Goal: Task Accomplishment & Management: Manage account settings

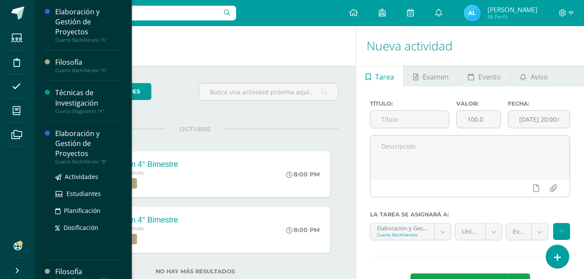
click at [76, 142] on div "Elaboración y Gestión de Proyectos" at bounding box center [88, 144] width 66 height 30
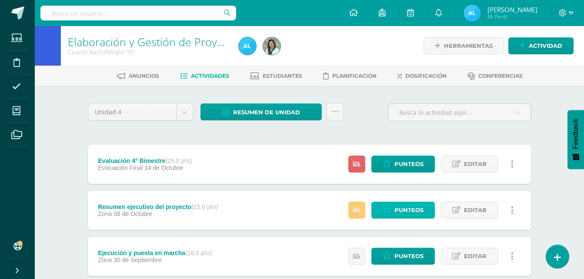
click at [406, 211] on span "Punteos" at bounding box center [409, 210] width 29 height 16
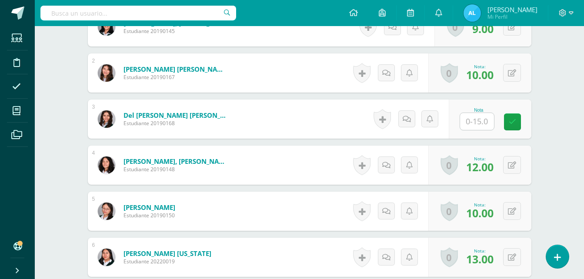
scroll to position [298, 0]
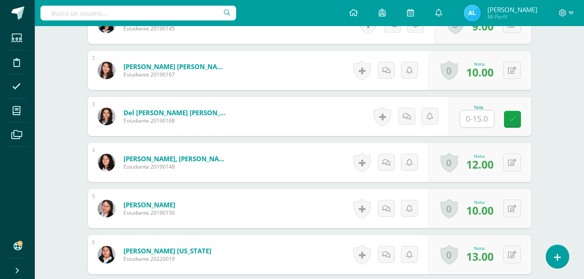
click at [483, 122] on input "text" at bounding box center [477, 119] width 34 height 17
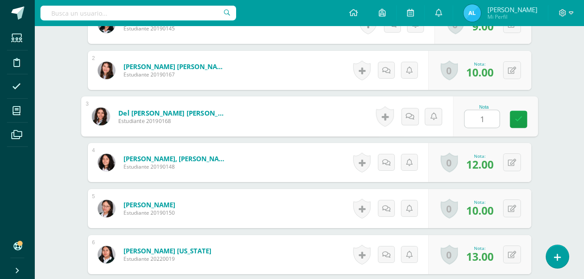
type input "15"
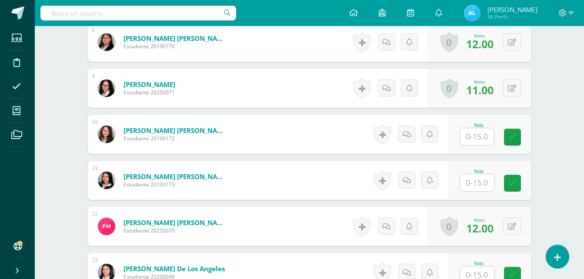
scroll to position [603, 0]
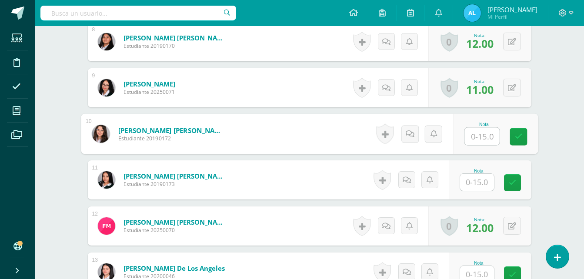
click at [477, 134] on input "text" at bounding box center [482, 136] width 35 height 17
type input "15"
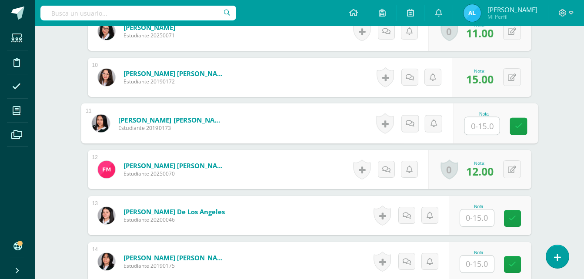
scroll to position [690, 0]
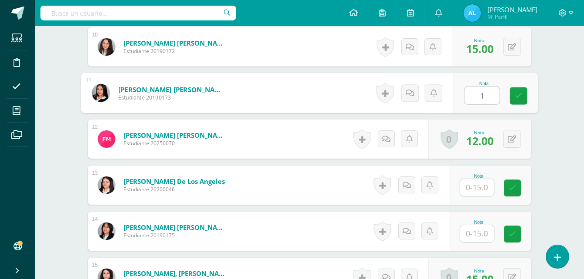
type input "10"
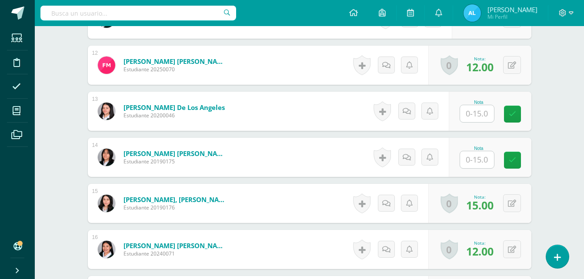
scroll to position [777, 0]
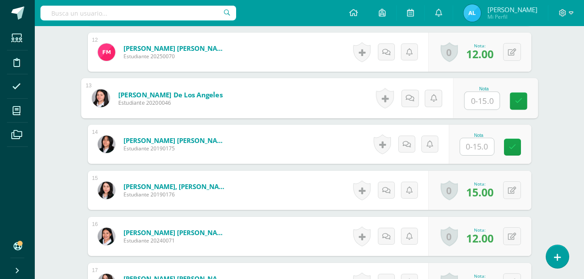
click at [481, 99] on input "text" at bounding box center [482, 100] width 35 height 17
type input "15"
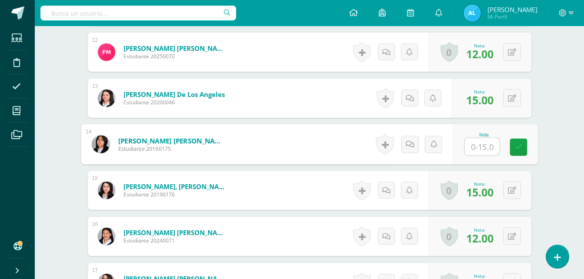
type input "9"
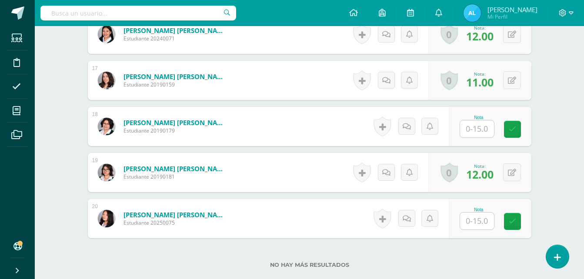
scroll to position [995, 0]
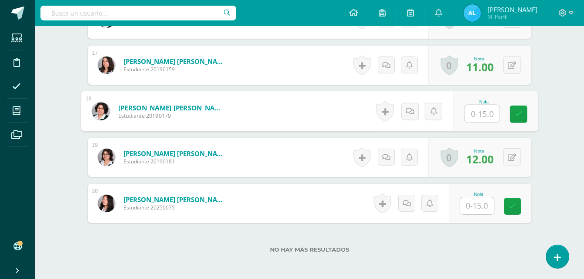
click at [482, 118] on input "text" at bounding box center [482, 113] width 35 height 17
type input "9"
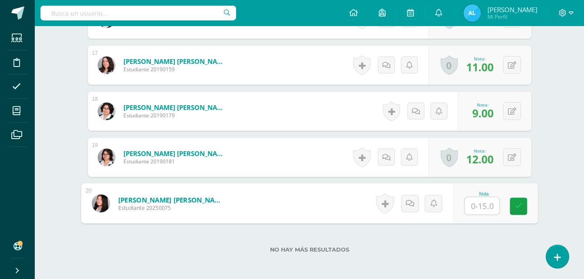
click at [473, 202] on input "text" at bounding box center [482, 206] width 35 height 17
type input "9"
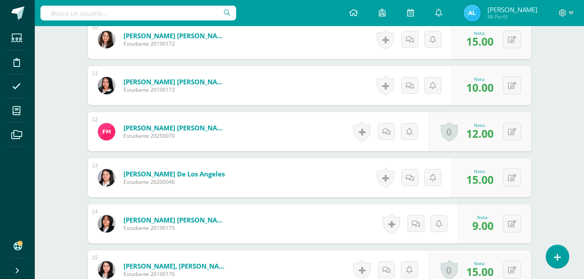
scroll to position [647, 0]
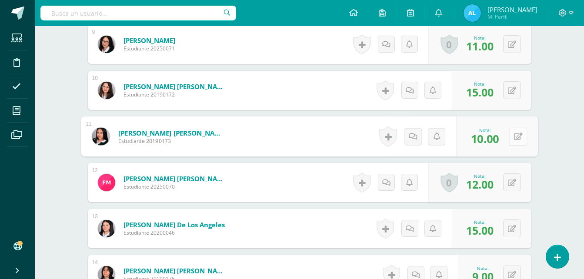
click at [511, 136] on button at bounding box center [518, 137] width 18 height 18
type input "9"
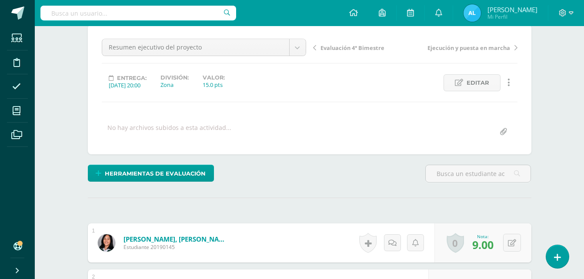
scroll to position [0, 0]
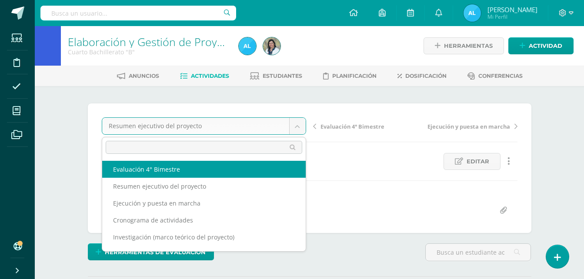
select select "/dashboard/teacher/grade-activity/106238/"
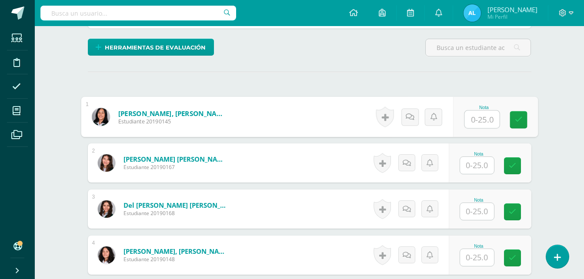
click at [466, 122] on input "text" at bounding box center [482, 119] width 35 height 17
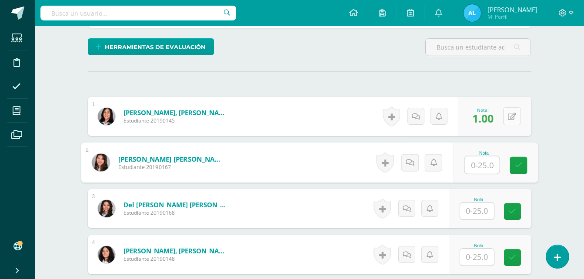
click at [520, 118] on button at bounding box center [513, 116] width 18 height 18
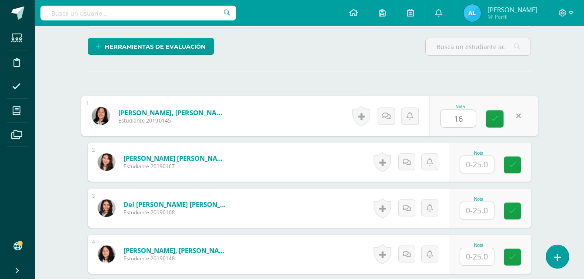
scroll to position [206, 0]
type input "16"
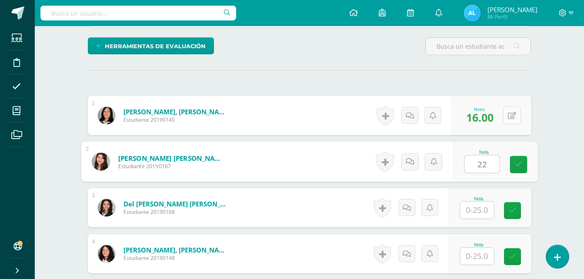
type input "22"
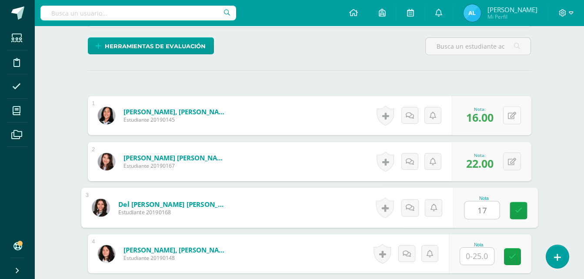
type input "17"
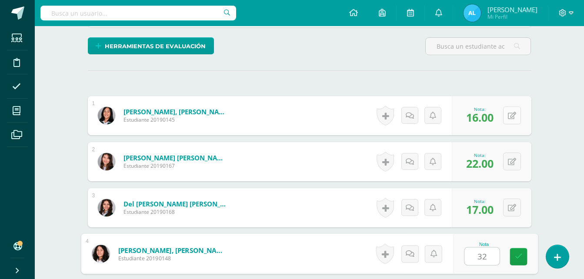
scroll to position [369, 0]
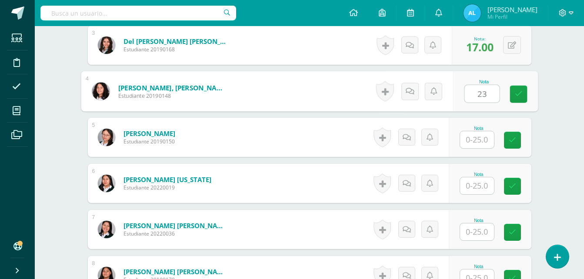
type input "23"
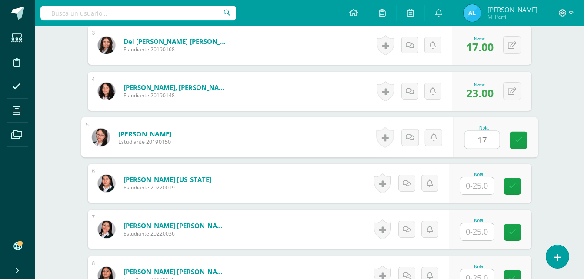
type input "17"
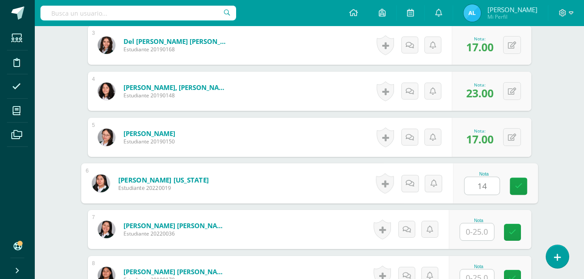
type input "14"
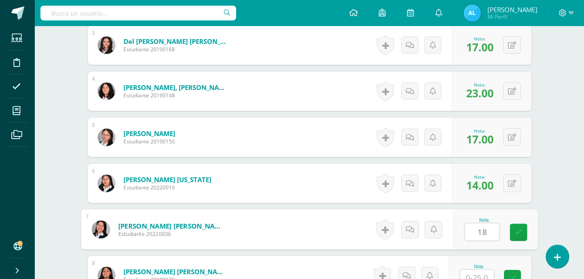
type input "18"
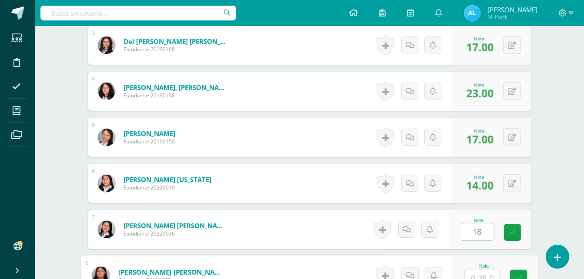
scroll to position [376, 0]
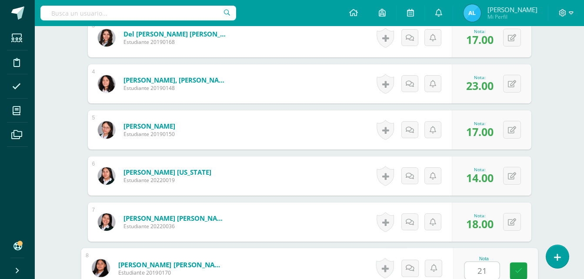
type input "21"
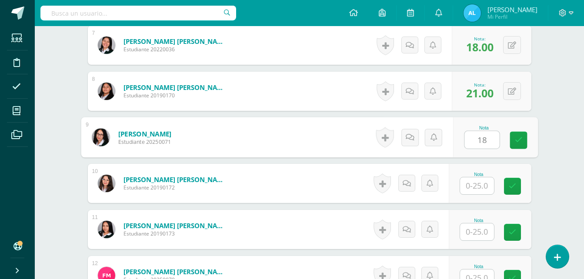
type input "18"
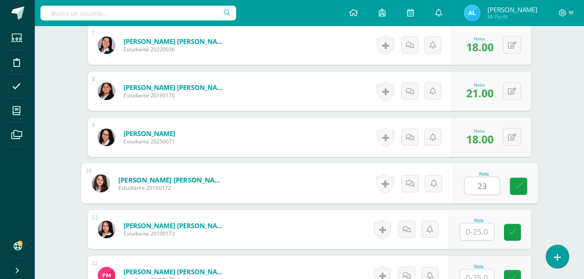
type input "23"
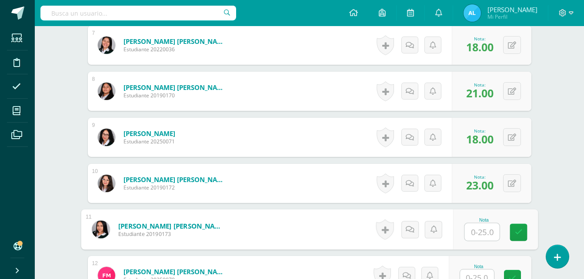
type input "4"
type input "24"
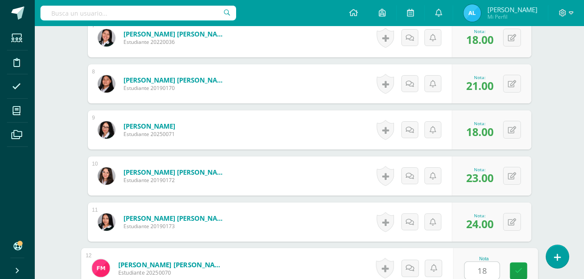
type input "18"
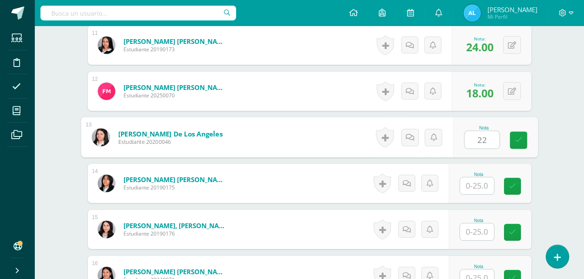
type input "22"
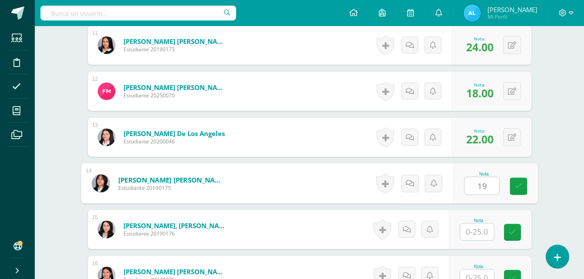
type input "19"
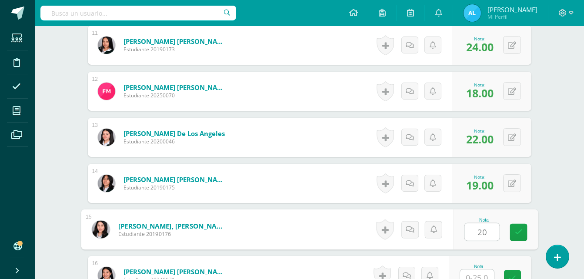
type input "20"
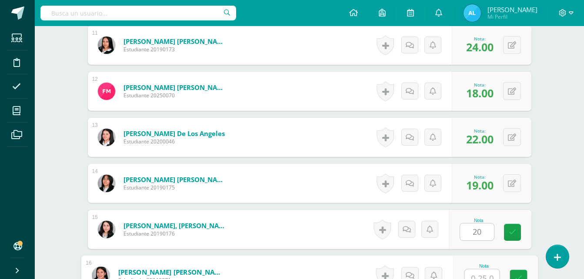
scroll to position [746, 0]
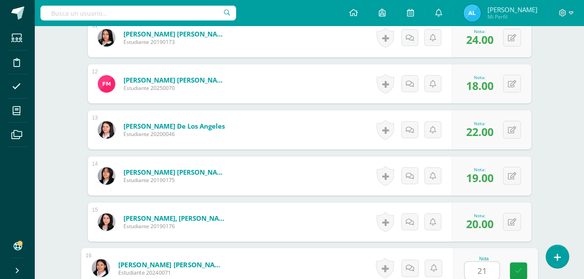
type input "21"
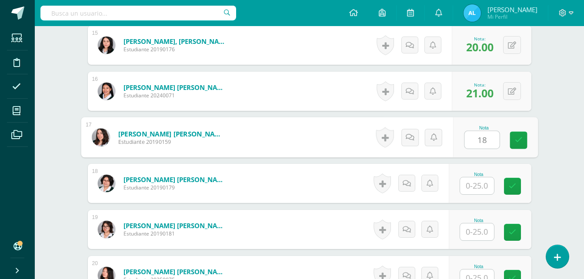
type input "18"
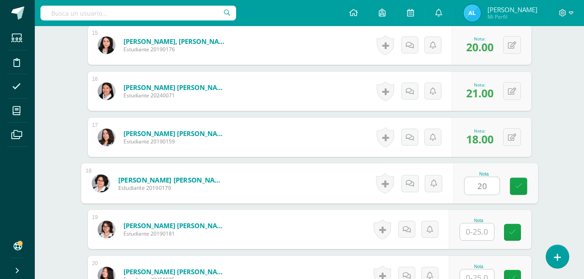
type input "20"
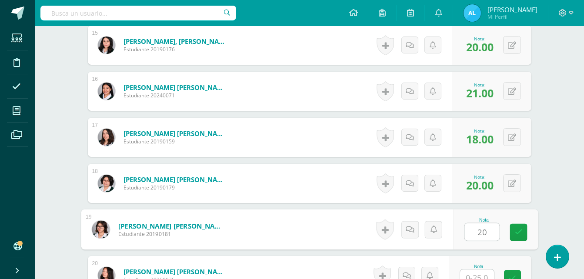
type input "20"
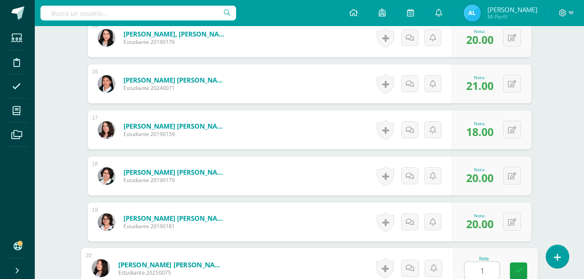
type input "13"
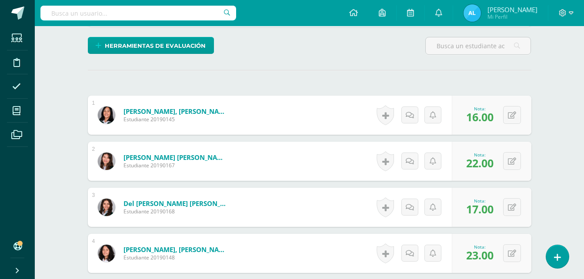
scroll to position [0, 0]
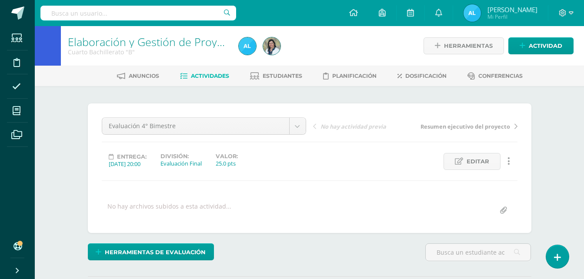
click at [199, 75] on span "Actividades" at bounding box center [210, 76] width 38 height 7
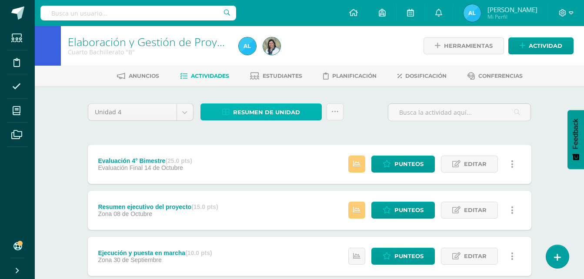
click at [255, 118] on span "Resumen de unidad" at bounding box center [266, 112] width 67 height 16
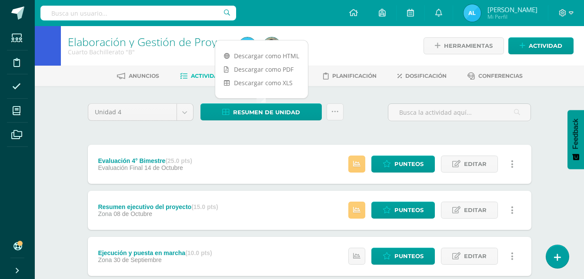
click at [313, 70] on ul "Anuncios Actividades Estudiantes Planificación Dosificación Conferencias" at bounding box center [320, 76] width 550 height 14
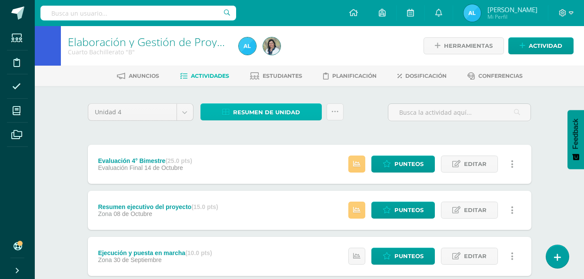
click at [283, 118] on span "Resumen de unidad" at bounding box center [266, 112] width 67 height 16
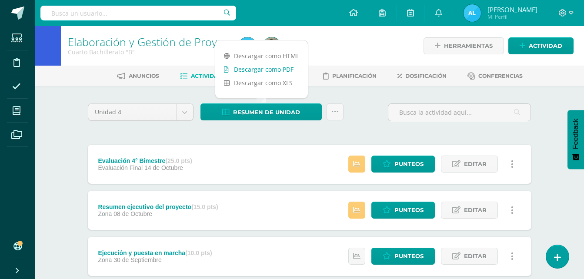
click at [283, 71] on link "Descargar como PDF" at bounding box center [261, 69] width 93 height 13
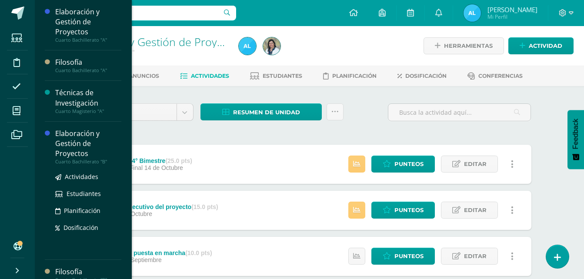
click at [61, 142] on div "Elaboración y Gestión de Proyectos" at bounding box center [88, 144] width 66 height 30
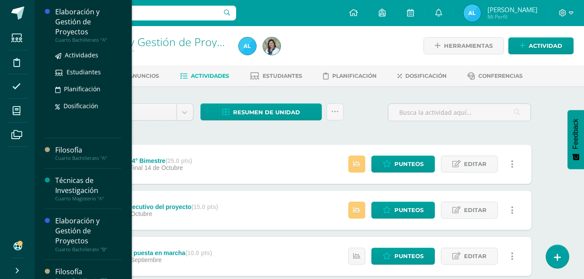
click at [72, 20] on div "Elaboración y Gestión de Proyectos" at bounding box center [88, 22] width 66 height 30
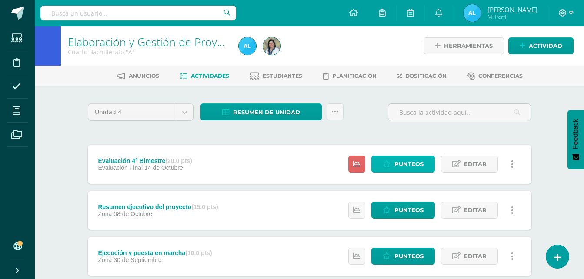
click at [409, 161] on span "Punteos" at bounding box center [409, 164] width 29 height 16
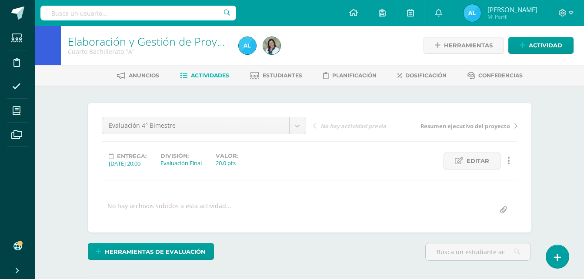
scroll to position [218, 0]
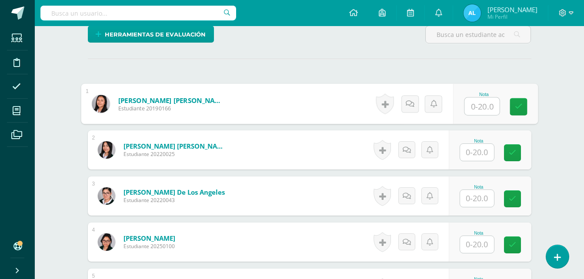
click at [473, 104] on input "text" at bounding box center [482, 106] width 35 height 17
type input "0"
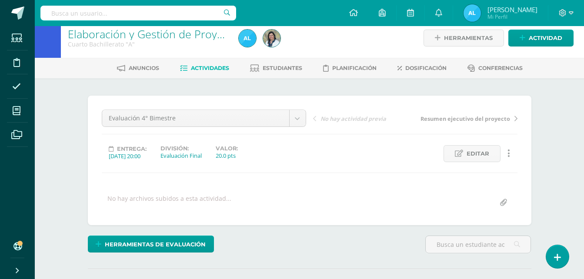
scroll to position [1, 0]
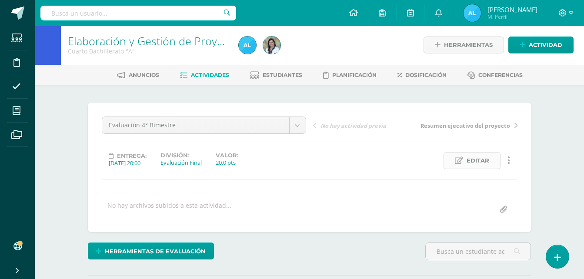
click at [482, 157] on span "Editar" at bounding box center [478, 161] width 23 height 16
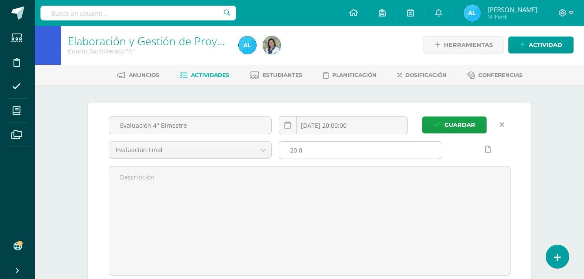
click at [310, 149] on input "20.0" at bounding box center [360, 150] width 163 height 17
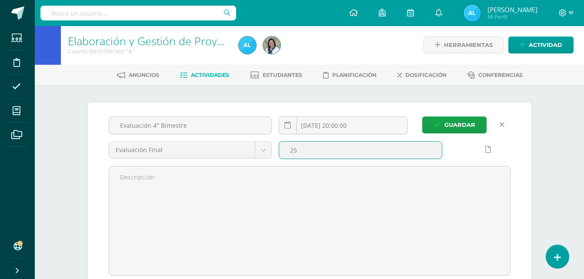
type input "25"
click at [423, 117] on button "Guardar" at bounding box center [455, 125] width 64 height 17
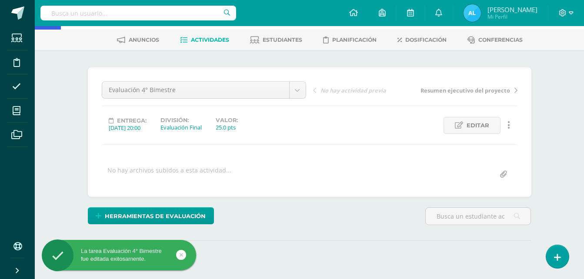
scroll to position [118, 0]
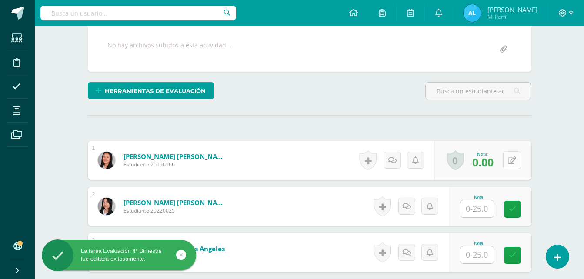
click at [509, 163] on button at bounding box center [513, 160] width 18 height 18
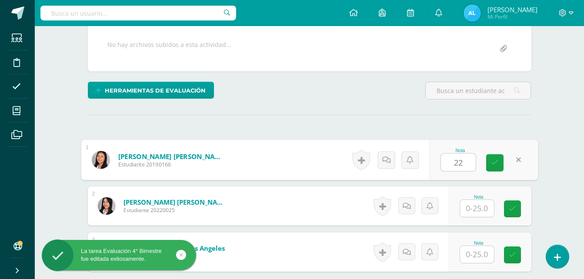
type input "22"
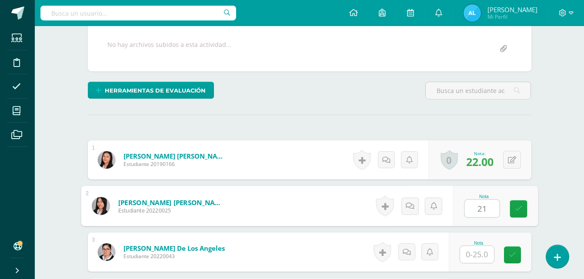
type input "21"
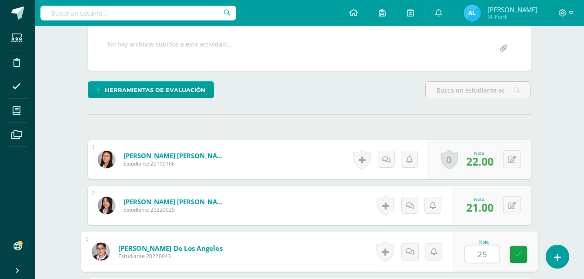
type input "25"
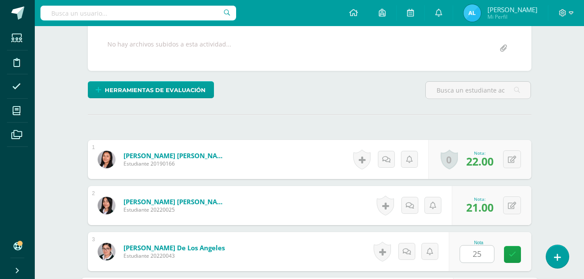
scroll to position [323, 0]
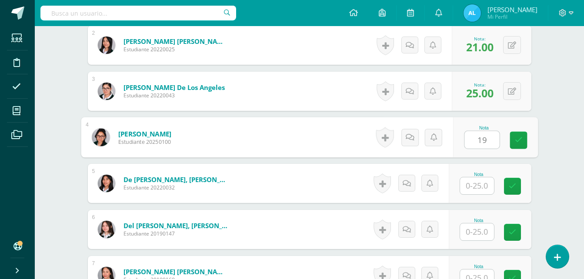
type input "19"
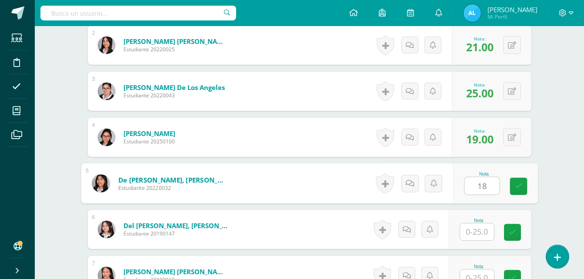
type input "18"
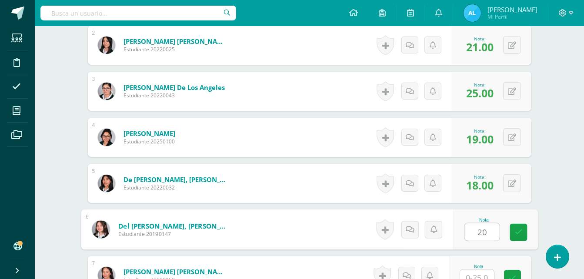
type input "20"
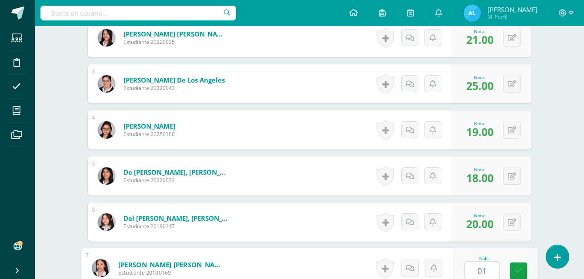
type input "0"
type input "19"
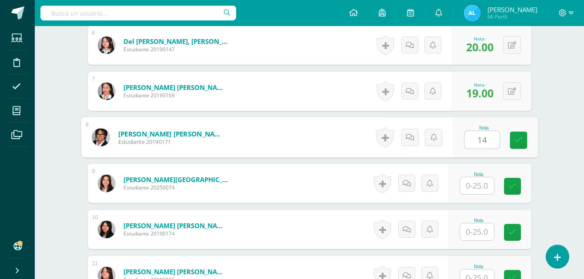
type input "14"
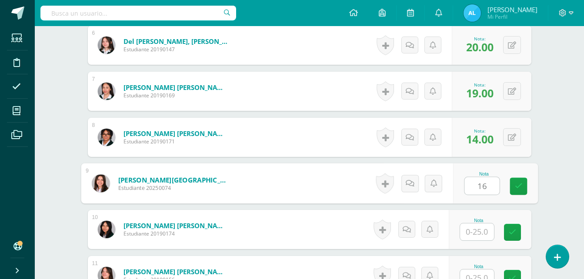
type input "16"
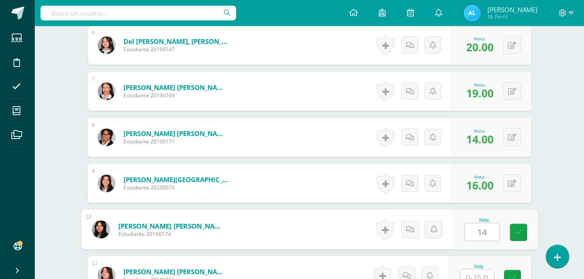
type input "14"
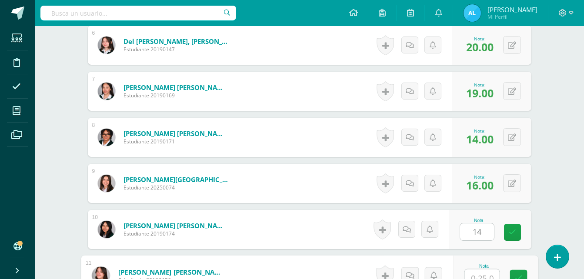
scroll to position [515, 0]
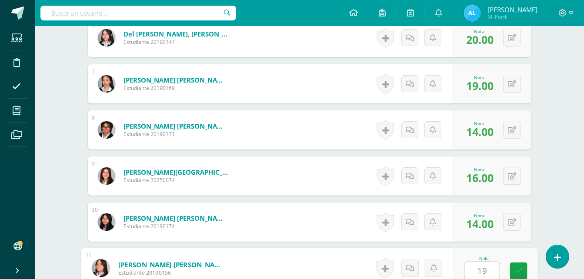
type input "19"
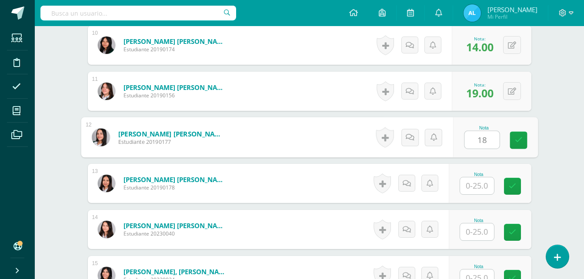
type input "18"
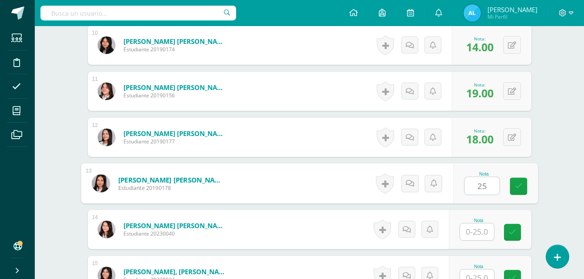
type input "25"
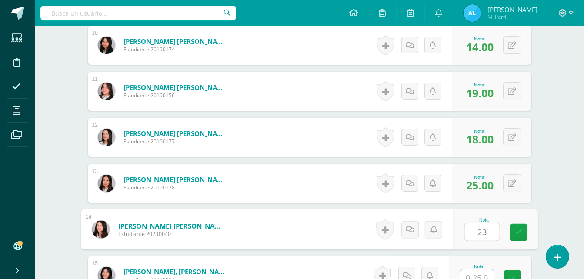
type input "23"
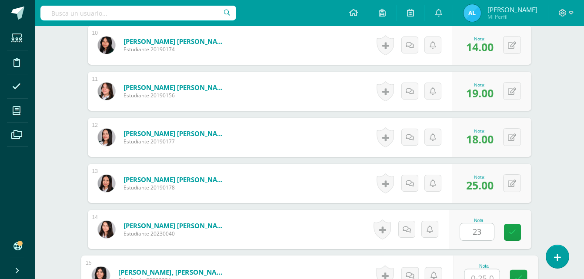
scroll to position [699, 0]
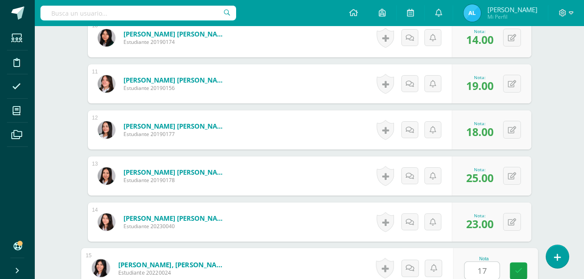
type input "17"
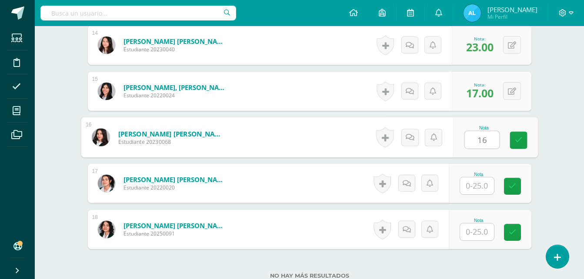
type input "16"
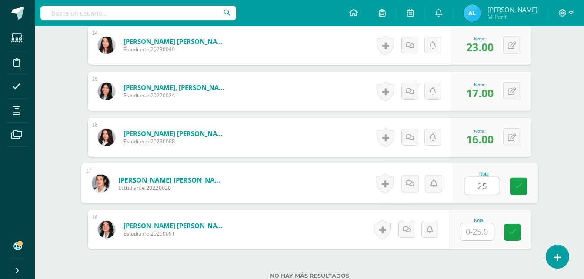
type input "25"
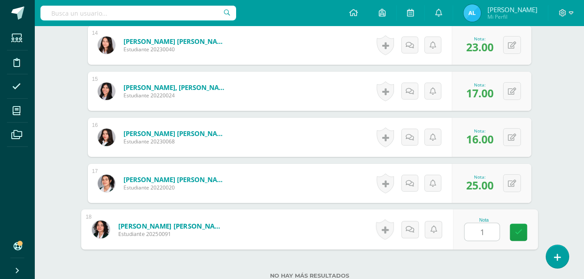
type input "15"
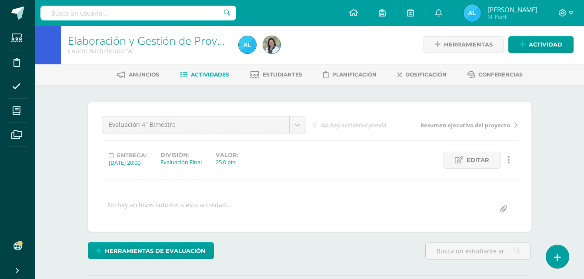
scroll to position [0, 0]
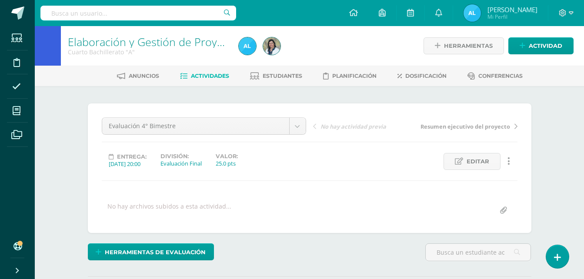
click at [202, 73] on span "Actividades" at bounding box center [210, 76] width 38 height 7
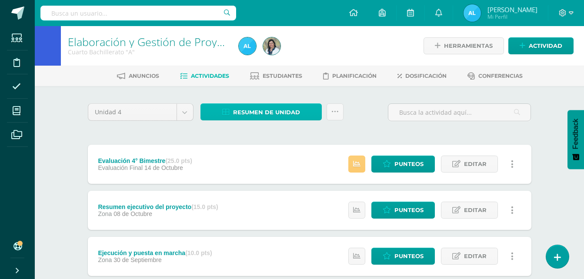
click at [271, 108] on span "Resumen de unidad" at bounding box center [266, 112] width 67 height 16
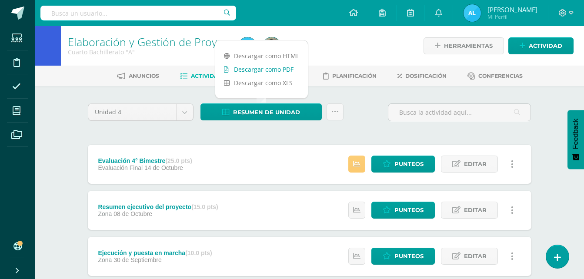
click at [293, 68] on link "Descargar como PDF" at bounding box center [261, 69] width 93 height 13
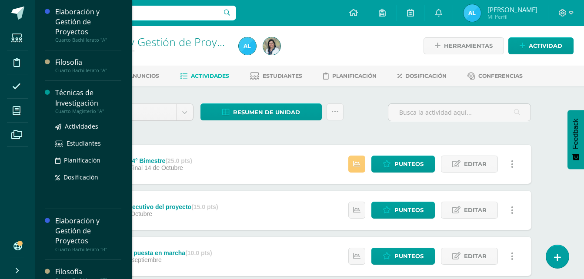
click at [81, 97] on div "Técnicas de Investigación" at bounding box center [88, 98] width 66 height 20
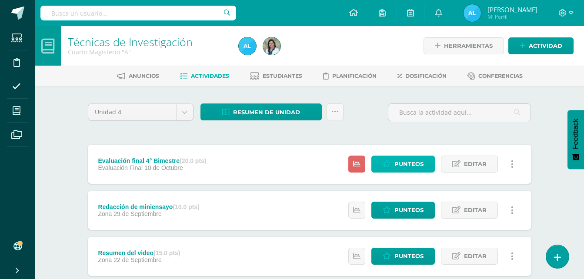
click at [406, 164] on span "Punteos" at bounding box center [409, 164] width 29 height 16
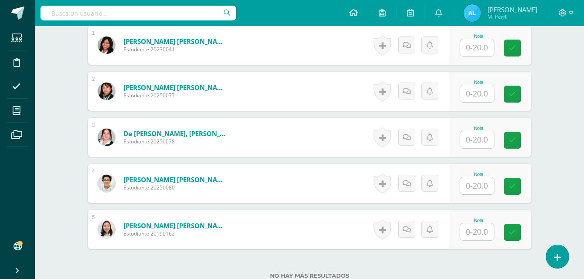
scroll to position [292, 0]
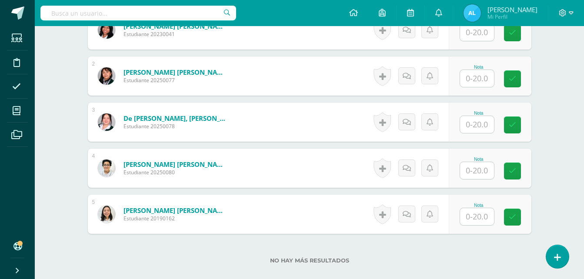
click at [475, 176] on input "text" at bounding box center [477, 170] width 34 height 17
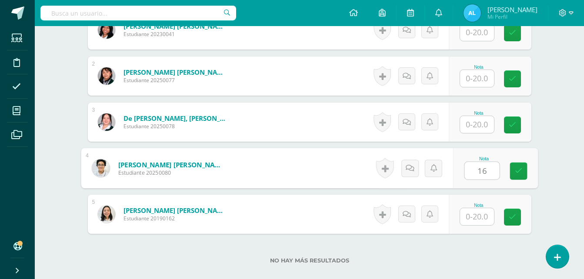
type input "16"
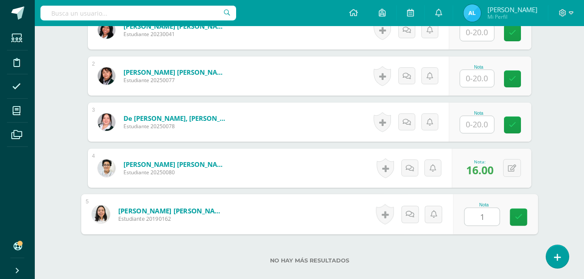
type input "10"
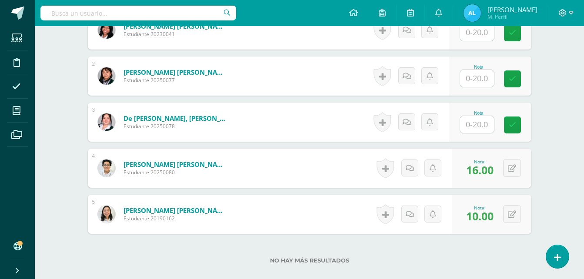
click at [477, 72] on input "text" at bounding box center [477, 78] width 34 height 17
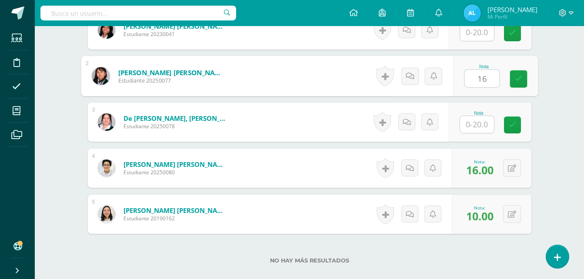
type input "16"
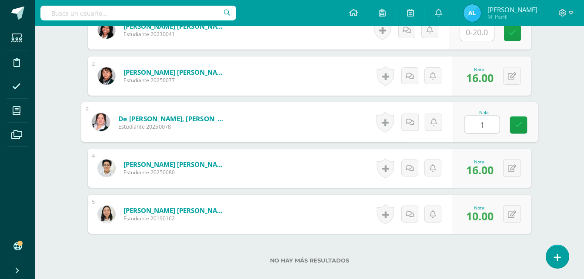
type input "12"
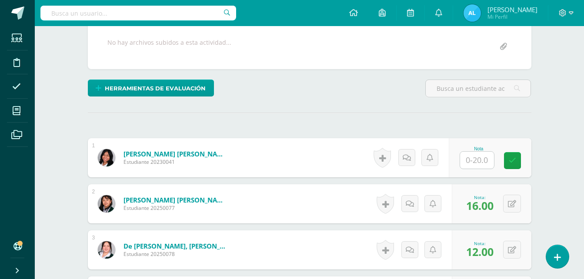
scroll to position [161, 0]
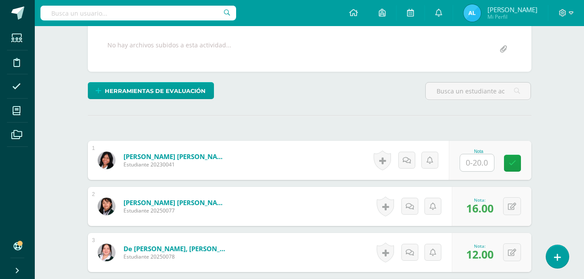
click at [479, 163] on input "text" at bounding box center [477, 163] width 34 height 17
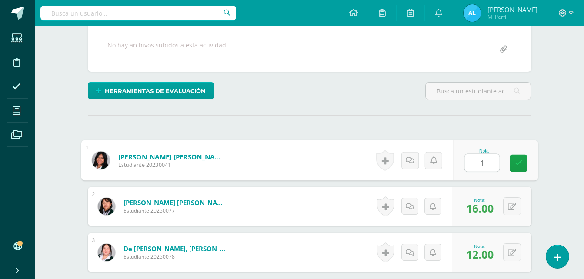
type input "19"
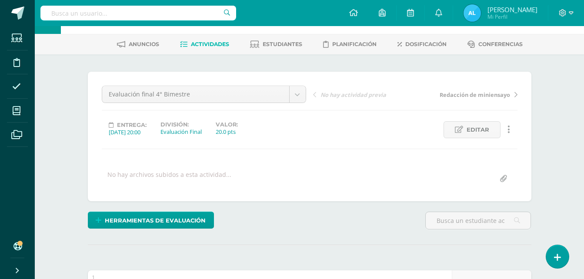
scroll to position [0, 0]
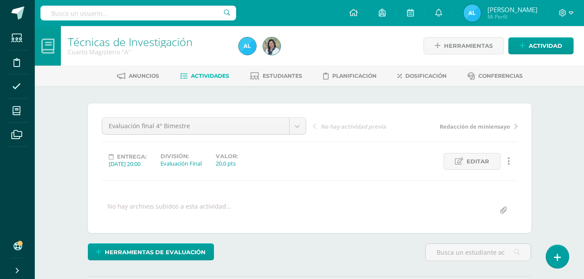
click at [209, 77] on span "Actividades" at bounding box center [210, 76] width 38 height 7
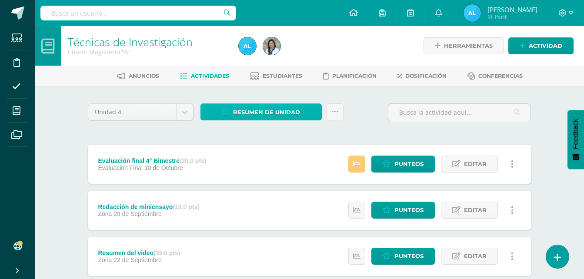
click at [263, 111] on span "Resumen de unidad" at bounding box center [266, 112] width 67 height 16
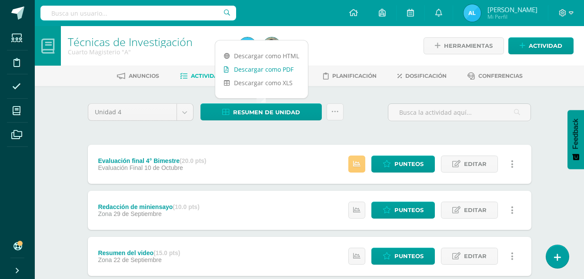
click at [285, 73] on link "Descargar como PDF" at bounding box center [261, 69] width 93 height 13
click at [368, 113] on div "Unidad 4 Unidad 1 Unidad 2 Unidad 3 Unidad 4 Resumen de unidad Subir actividade…" at bounding box center [309, 116] width 451 height 25
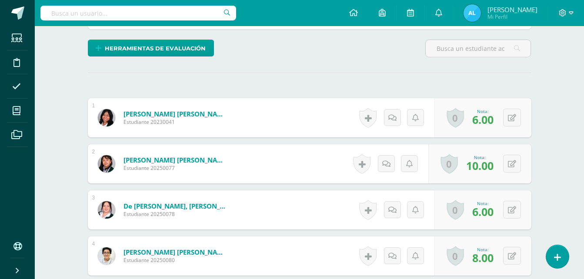
scroll to position [205, 0]
click at [509, 123] on button at bounding box center [513, 117] width 18 height 18
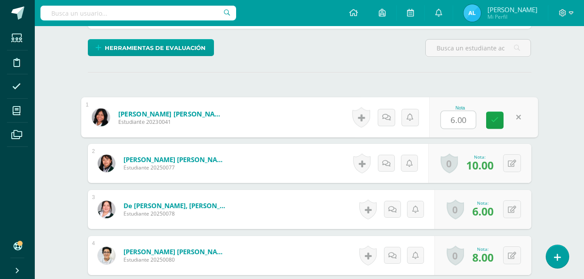
type input "7"
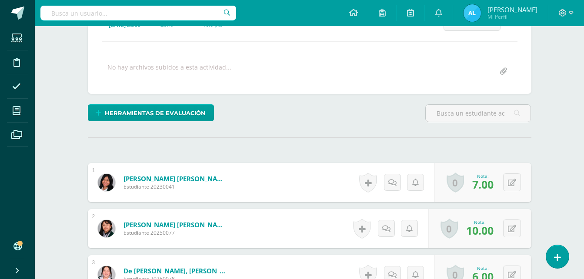
scroll to position [0, 0]
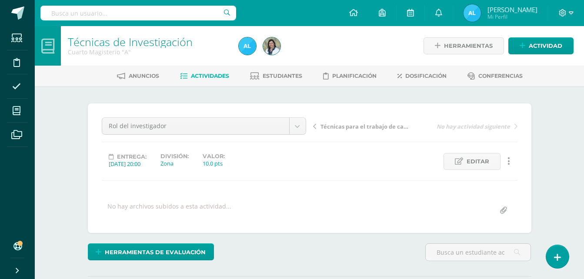
click at [211, 74] on span "Actividades" at bounding box center [210, 76] width 38 height 7
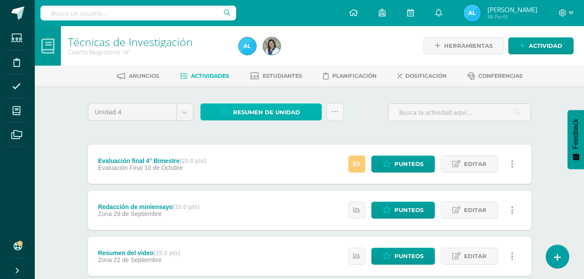
click at [273, 113] on span "Resumen de unidad" at bounding box center [266, 112] width 67 height 16
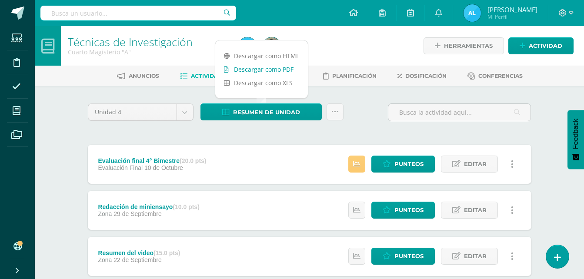
click at [286, 67] on link "Descargar como PDF" at bounding box center [261, 69] width 93 height 13
click at [568, 15] on span at bounding box center [566, 13] width 15 height 10
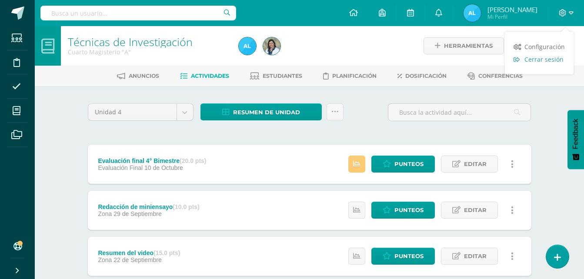
click at [535, 60] on span "Cerrar sesión" at bounding box center [544, 59] width 39 height 8
